Goal: Transaction & Acquisition: Purchase product/service

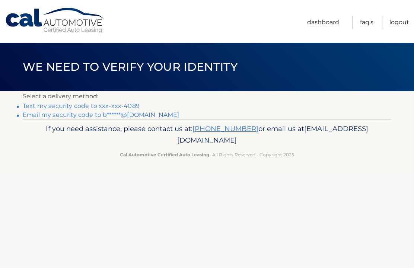
click at [107, 105] on link "Text my security code to xxx-xxx-4089" at bounding box center [81, 105] width 117 height 7
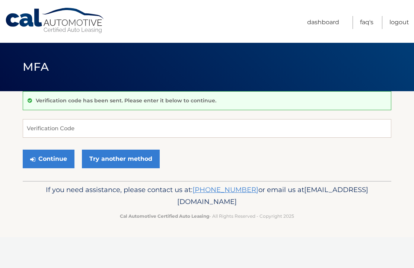
click at [55, 106] on div "Verification code has been sent. Please enter it below to continue." at bounding box center [207, 100] width 369 height 19
click at [111, 131] on input "Verification Code" at bounding box center [207, 128] width 369 height 19
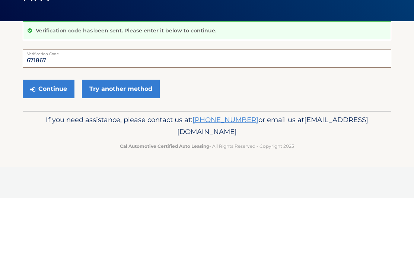
type input "671867"
click at [57, 150] on button "Continue" at bounding box center [49, 159] width 52 height 19
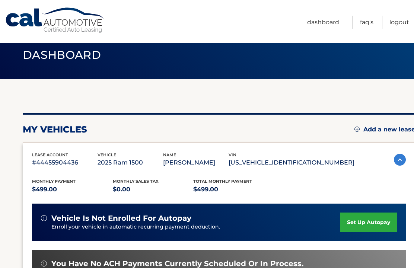
scroll to position [14, 0]
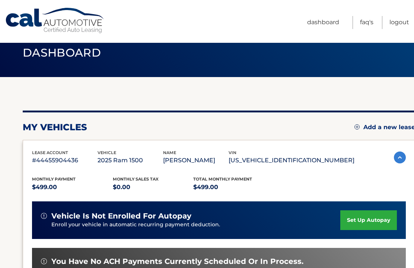
click at [400, 158] on img at bounding box center [400, 158] width 12 height 12
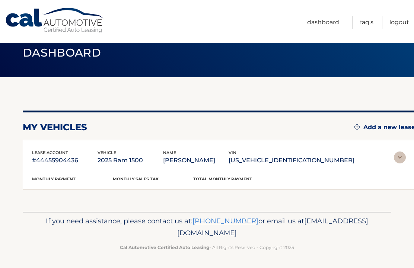
scroll to position [0, 0]
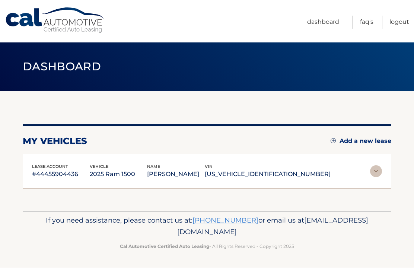
click at [378, 169] on img at bounding box center [376, 172] width 12 height 12
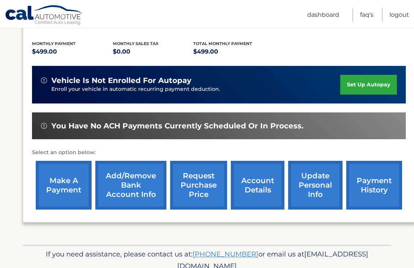
scroll to position [156, 0]
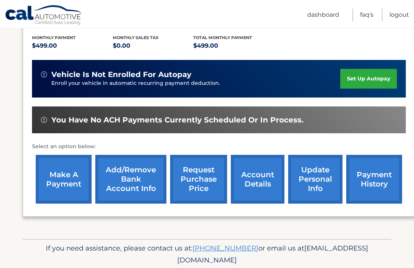
click at [260, 179] on link "account details" at bounding box center [258, 179] width 54 height 49
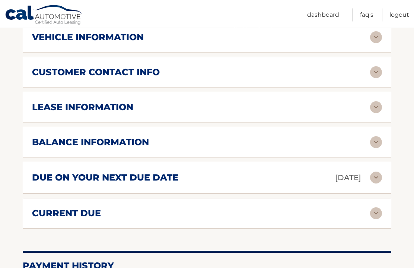
scroll to position [368, 0]
click at [375, 141] on img at bounding box center [376, 142] width 12 height 12
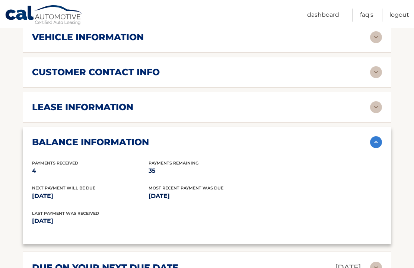
click at [372, 139] on img at bounding box center [376, 142] width 12 height 12
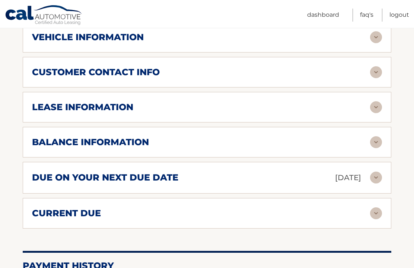
click at [376, 213] on img at bounding box center [376, 213] width 12 height 12
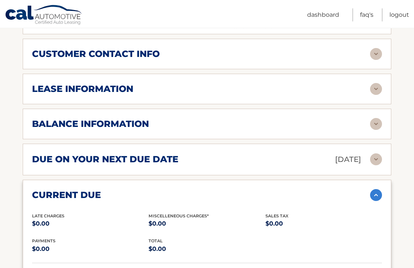
scroll to position [385, 0]
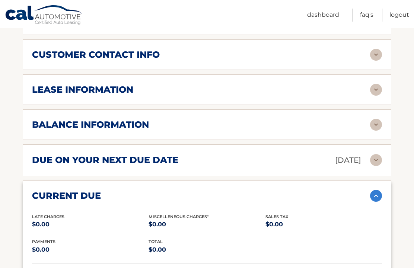
click at [381, 193] on img at bounding box center [376, 196] width 12 height 12
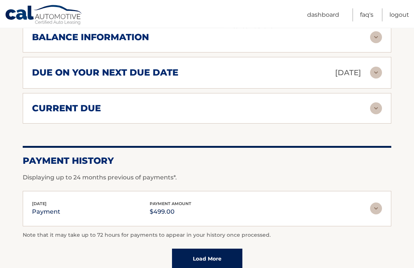
scroll to position [516, 0]
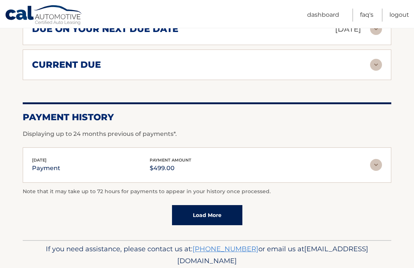
click at [226, 212] on link "Load More" at bounding box center [207, 215] width 70 height 20
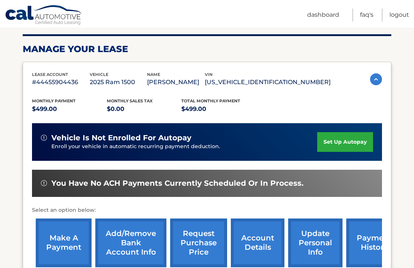
scroll to position [109, 0]
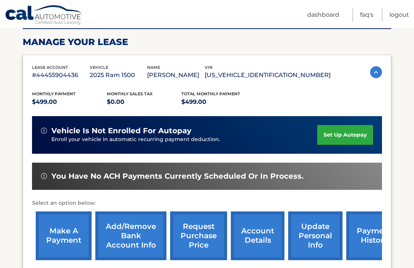
click at [68, 233] on link "make a payment" at bounding box center [64, 236] width 56 height 49
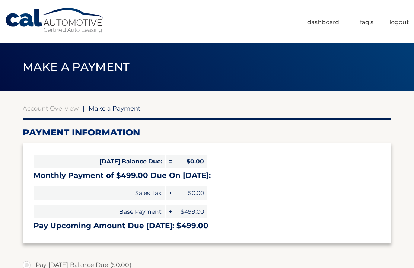
select select "NmRkMTRiZWYtZTZjNS00MGIxLWJjNTItZTczMTlkNWVkMjM3"
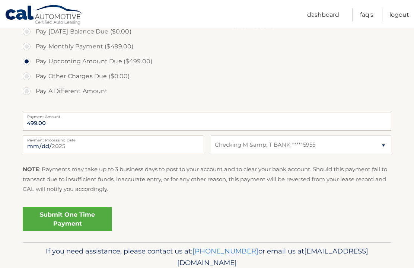
scroll to position [233, 0]
click at [84, 216] on link "Submit One Time Payment" at bounding box center [67, 219] width 89 height 24
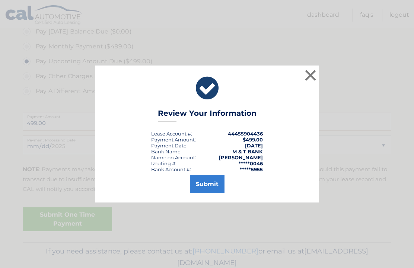
click at [207, 193] on button "Submit" at bounding box center [207, 184] width 35 height 18
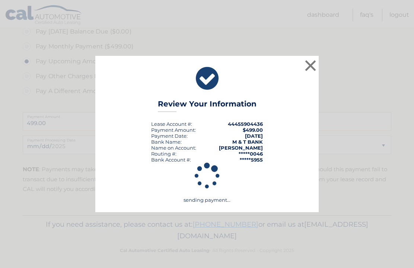
scroll to position [210, 0]
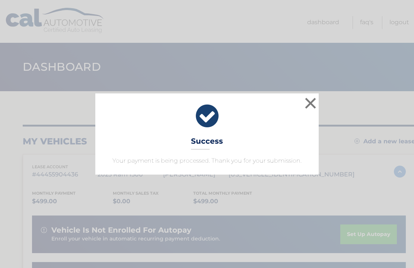
click at [308, 102] on button "×" at bounding box center [310, 103] width 15 height 15
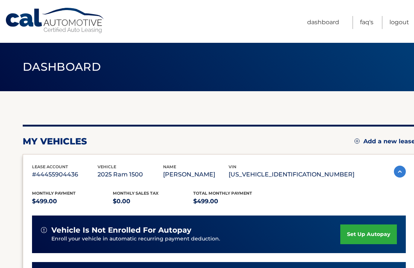
click at [332, 18] on link "Dashboard" at bounding box center [323, 22] width 32 height 13
